Goal: Navigation & Orientation: Go to known website

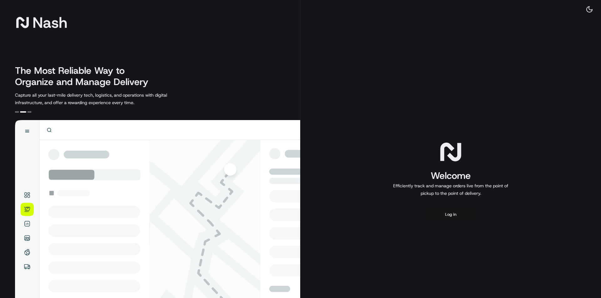
click at [456, 212] on button "Log in" at bounding box center [451, 214] width 50 height 15
